Goal: Task Accomplishment & Management: Complete application form

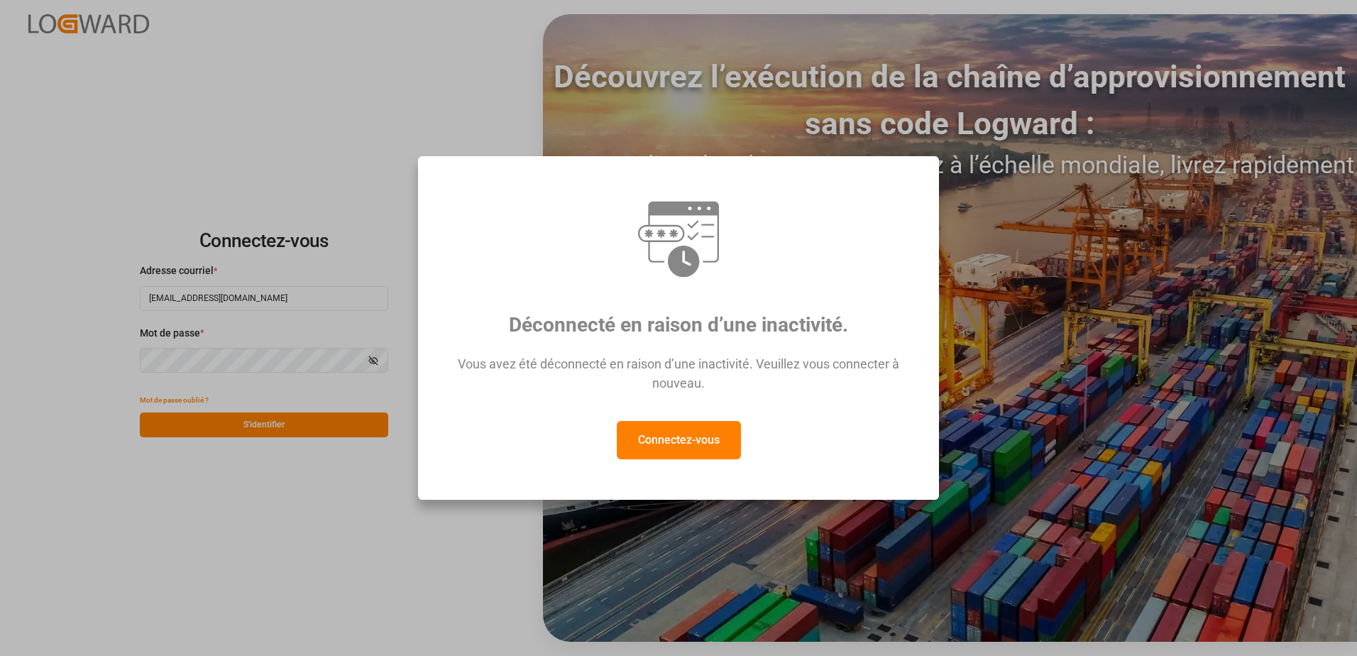
click at [254, 427] on div "Déconnecté en raison d’une inactivité. Vous avez été déconnecté en raison d’une…" at bounding box center [678, 328] width 1357 height 656
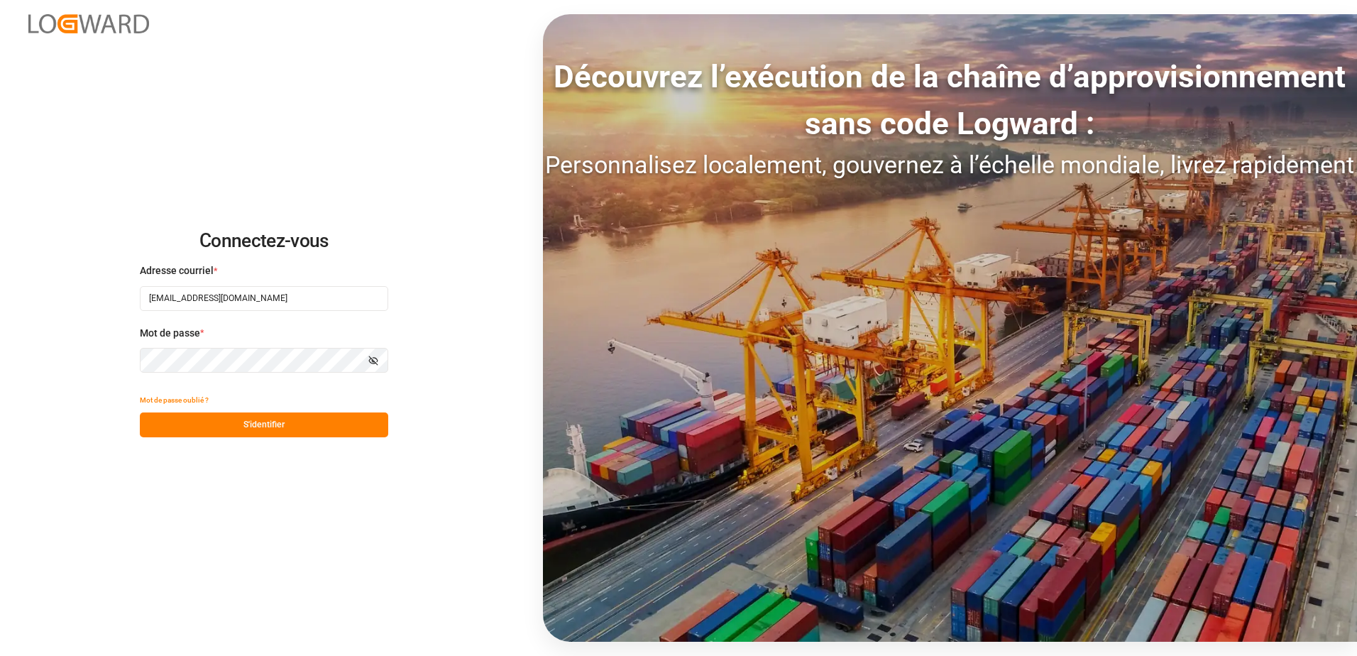
click at [254, 427] on button "S'identifier" at bounding box center [264, 424] width 248 height 25
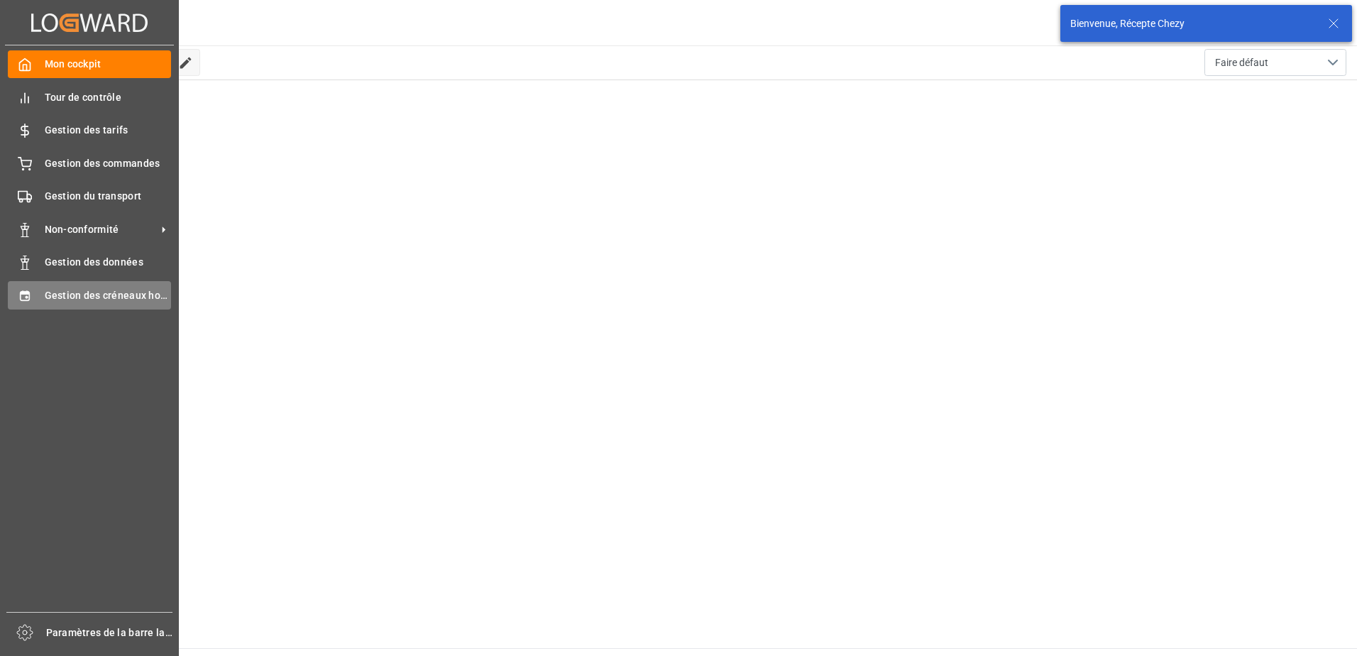
click at [82, 298] on span "Gestion des créneaux horaires" at bounding box center [108, 295] width 127 height 15
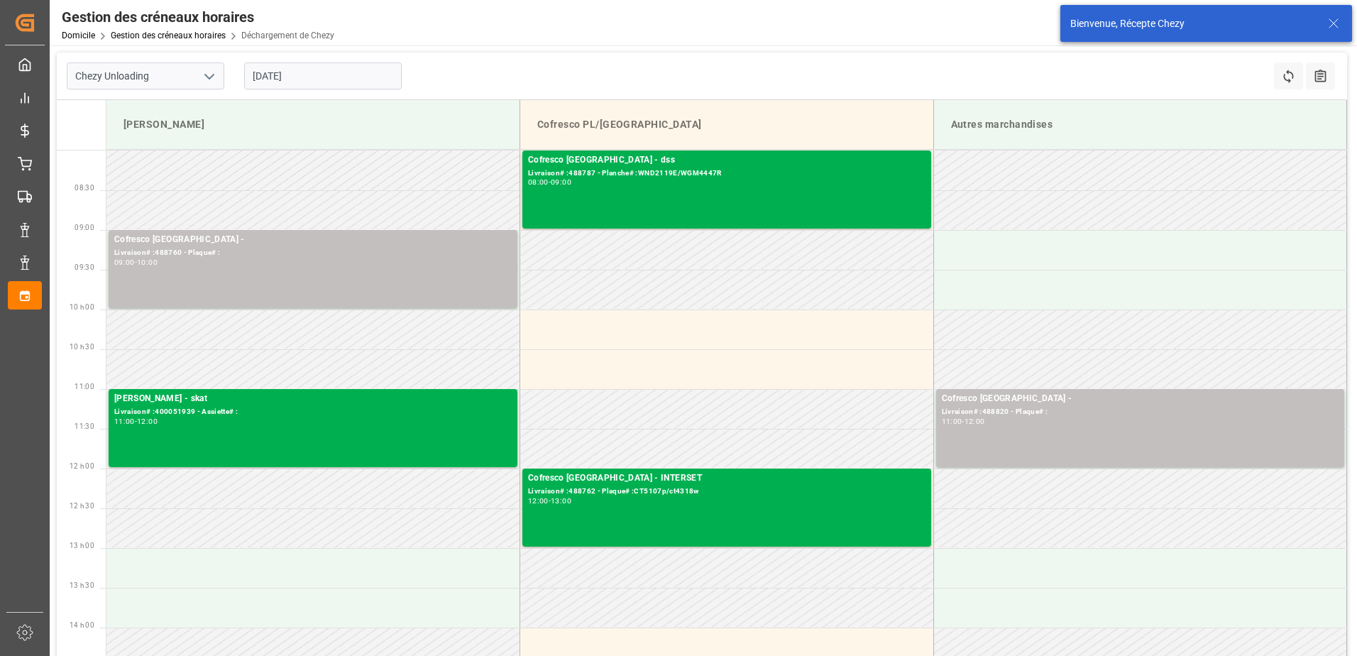
type input "Chezy Unloading"
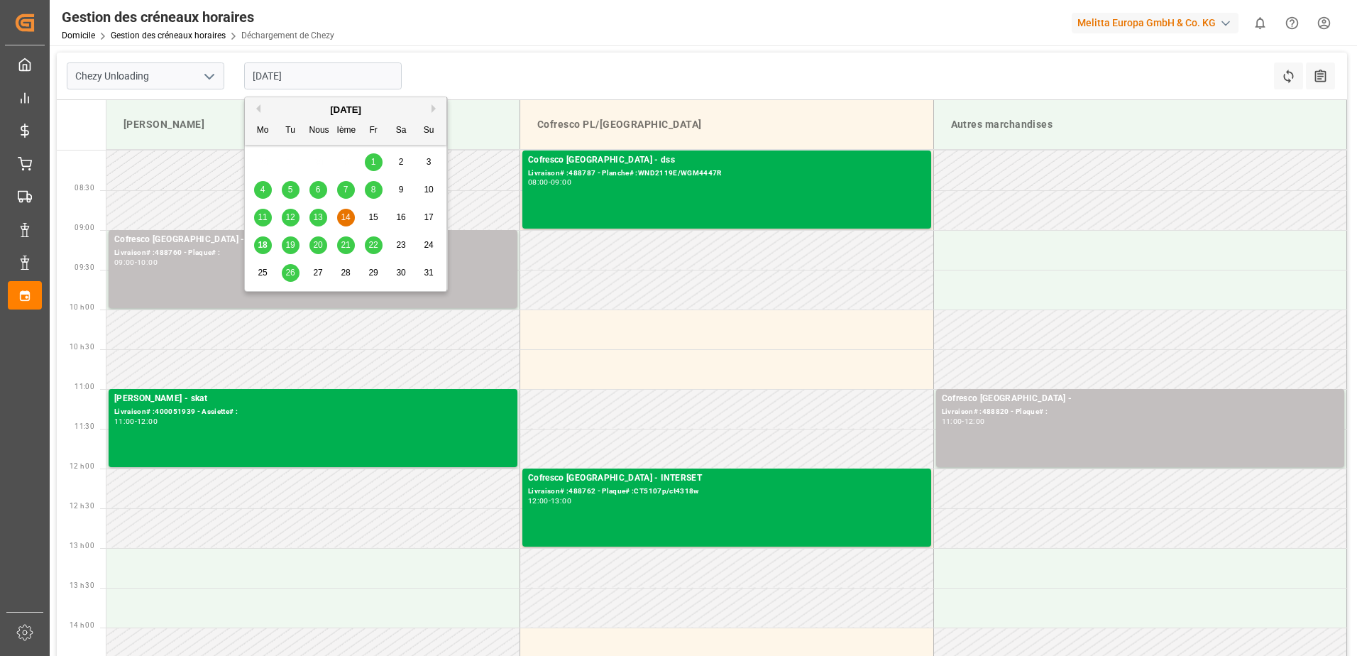
click at [370, 77] on input "[DATE]" at bounding box center [323, 75] width 158 height 27
click at [266, 245] on span "18" at bounding box center [262, 245] width 9 height 10
type input "[DATE]"
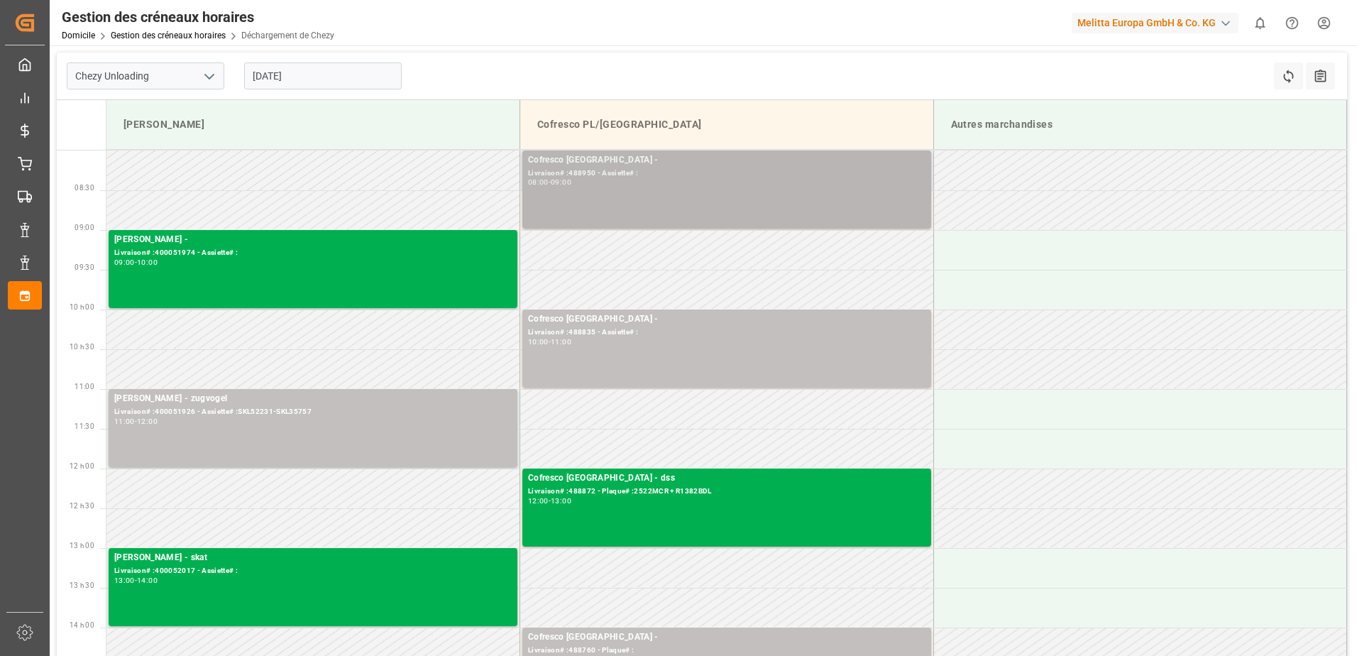
click at [673, 179] on div "08:00 - 09:00" at bounding box center [726, 183] width 397 height 8
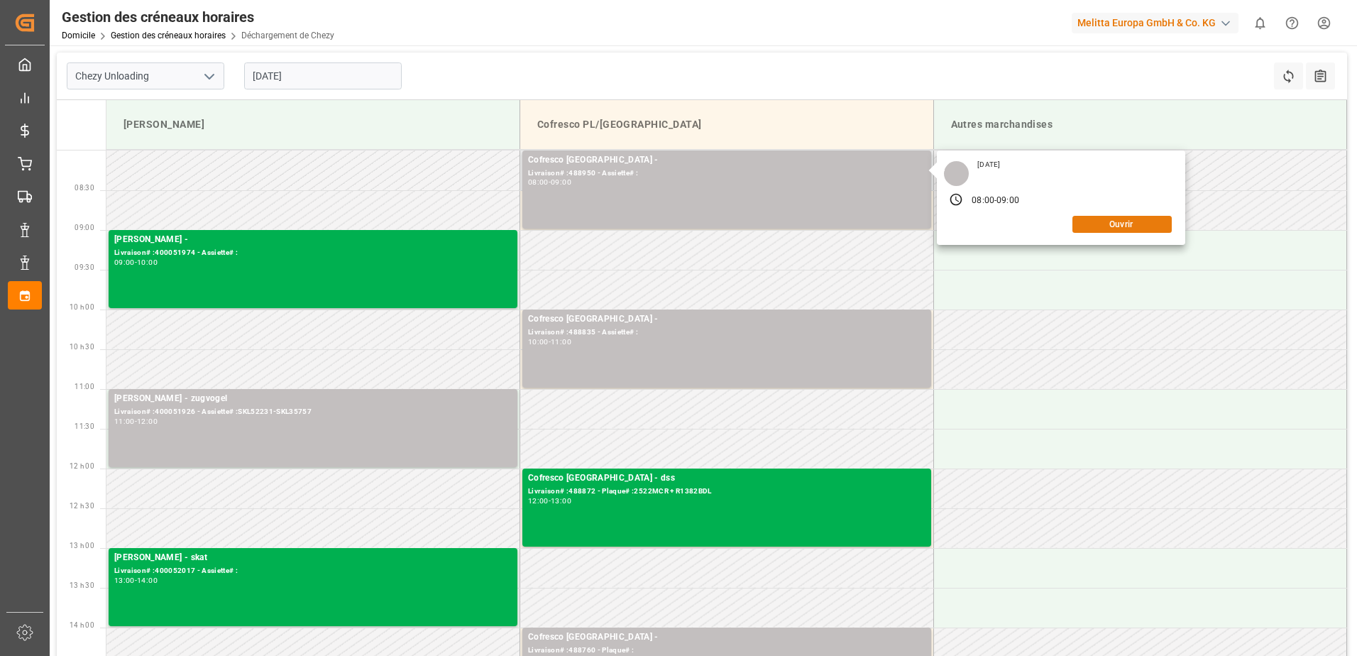
click at [1157, 230] on button "Ouvrir" at bounding box center [1121, 224] width 99 height 17
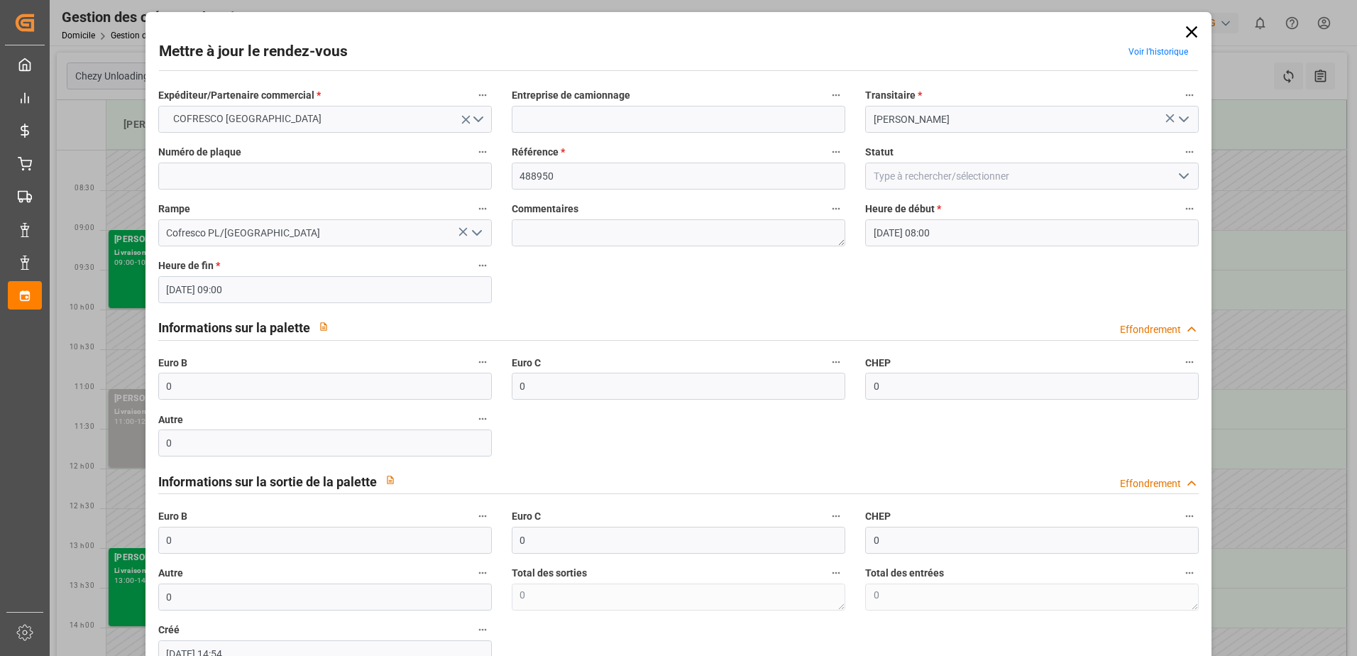
click at [1183, 173] on icon "Ouvrir le menu" at bounding box center [1183, 175] width 17 height 17
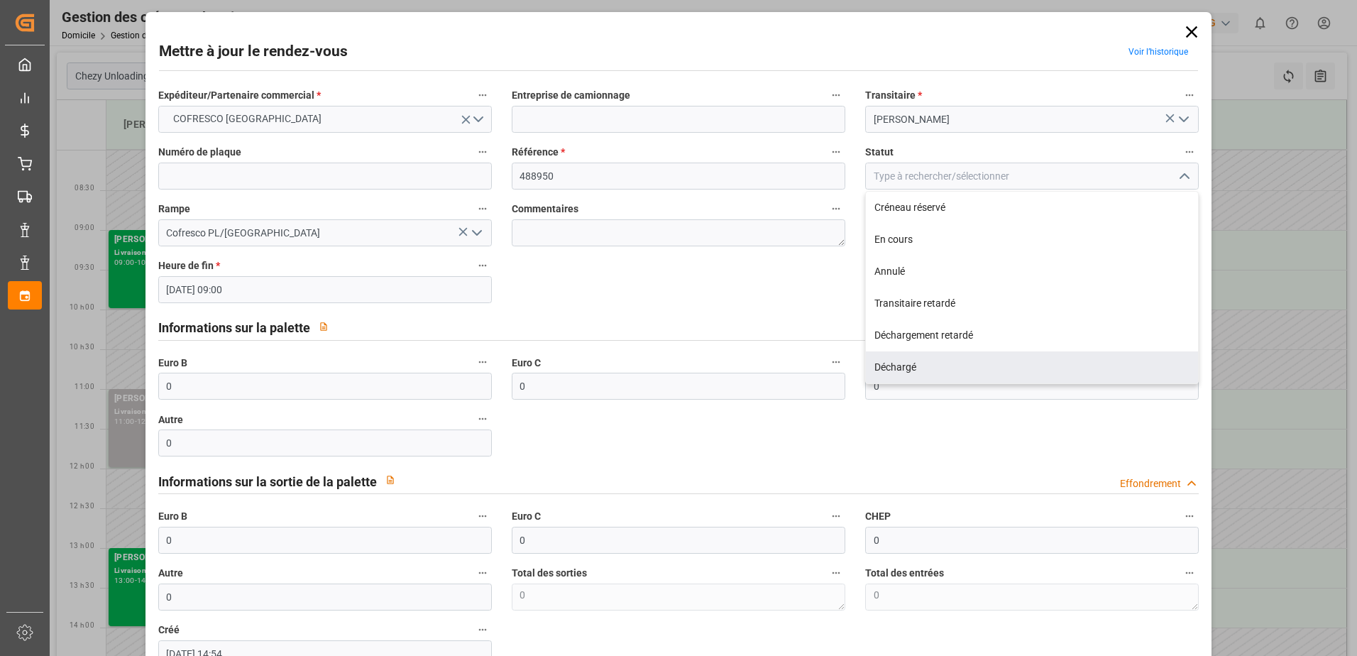
click at [898, 366] on div "Déchargé" at bounding box center [1032, 367] width 332 height 32
type input "Unloaded"
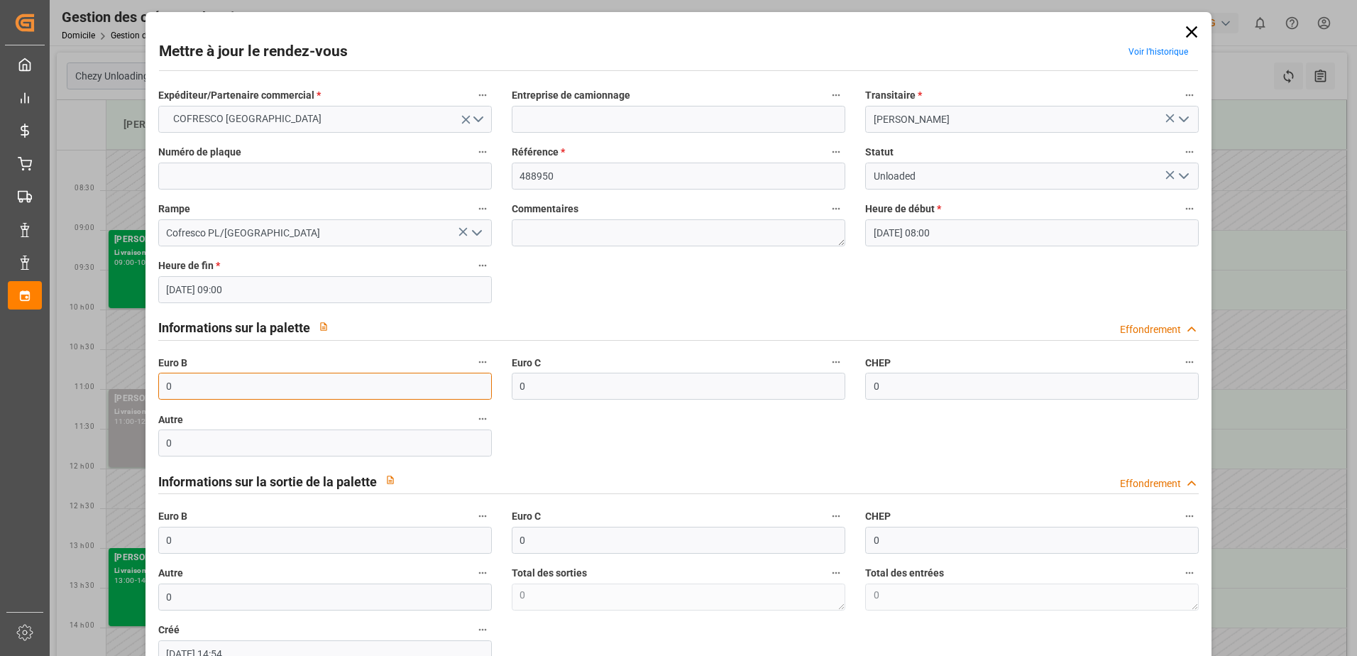
click at [329, 389] on input "0" at bounding box center [324, 386] width 333 height 27
type input "66"
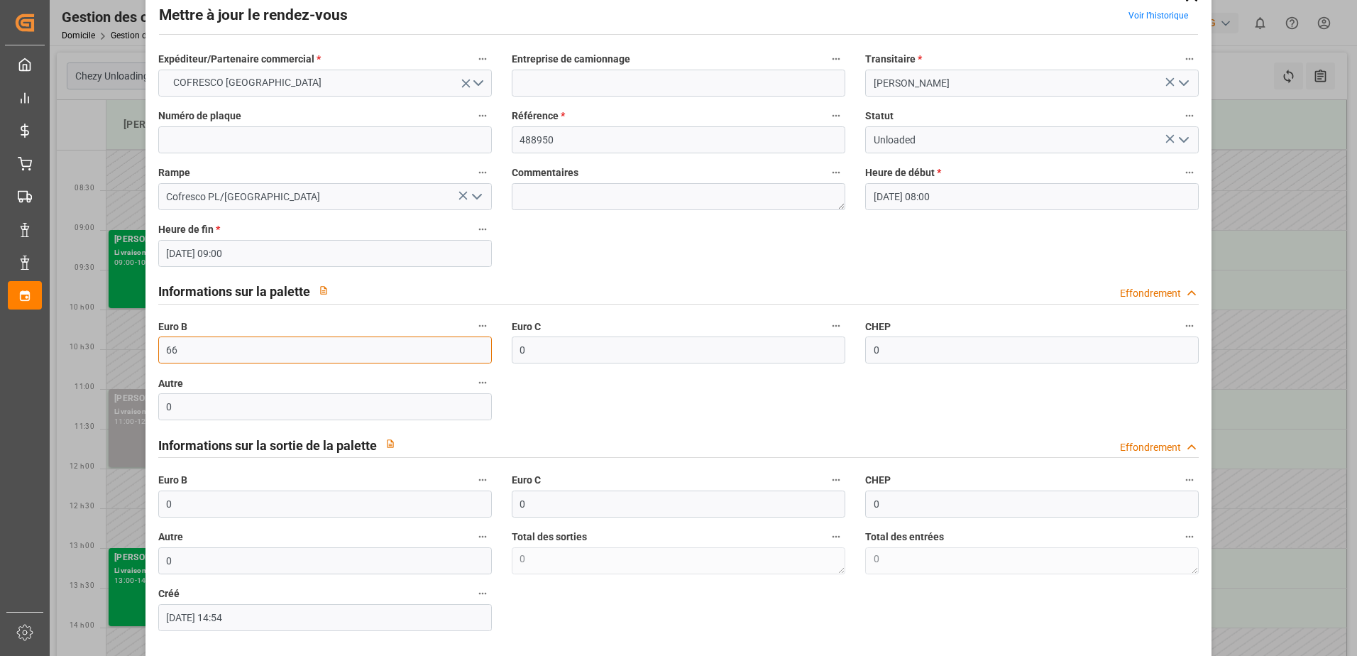
scroll to position [71, 0]
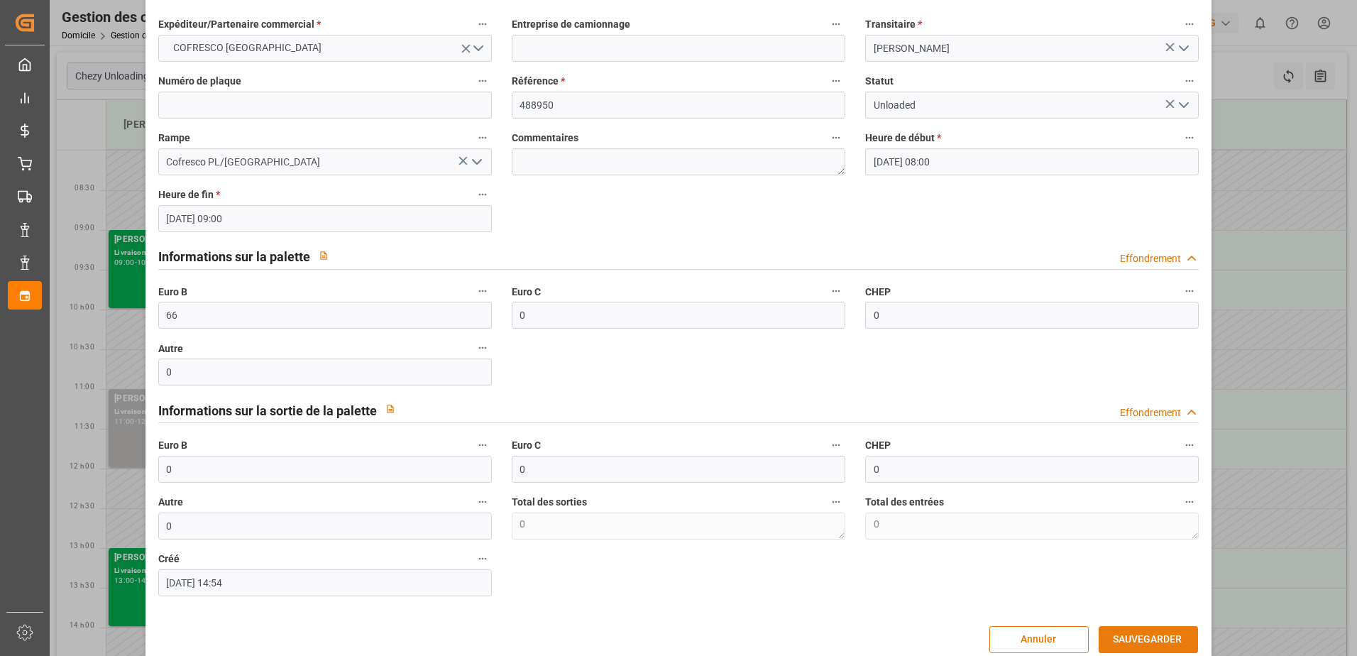
click at [1103, 636] on button "SAUVEGARDER" at bounding box center [1147, 639] width 99 height 27
